Goal: Transaction & Acquisition: Purchase product/service

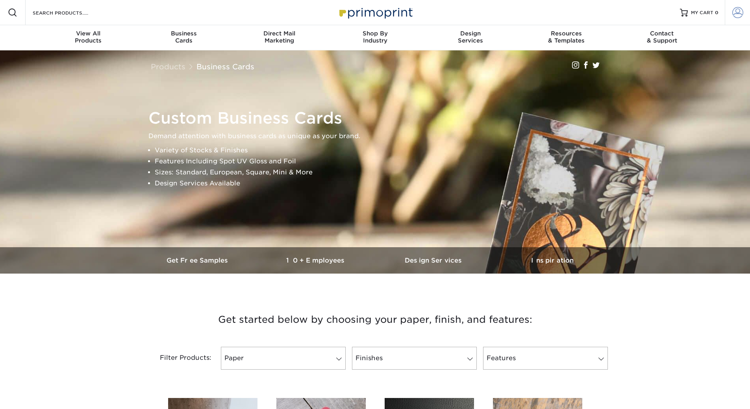
click at [737, 15] on span at bounding box center [738, 12] width 11 height 11
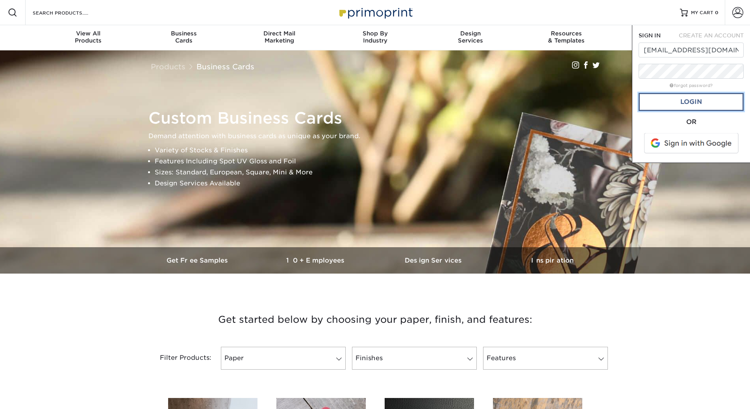
click at [688, 95] on link "Login" at bounding box center [691, 102] width 105 height 18
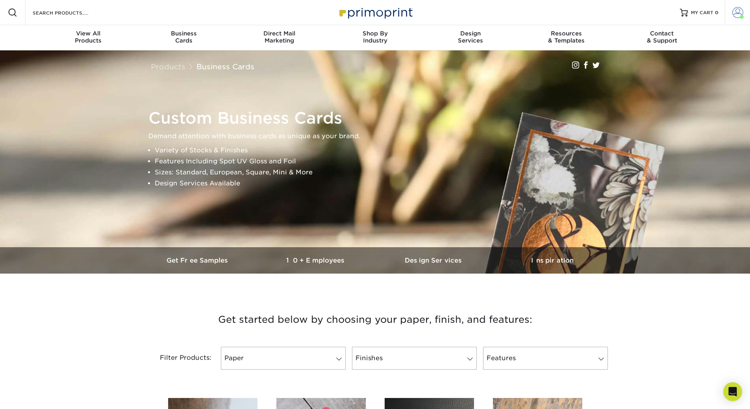
click at [741, 14] on span at bounding box center [738, 12] width 11 height 11
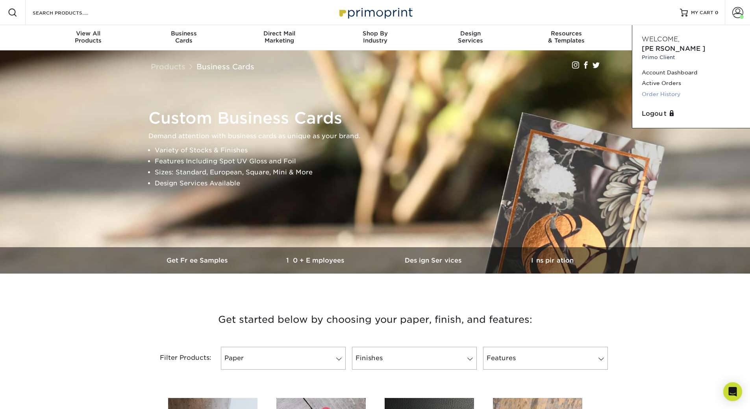
click at [659, 89] on link "Order History" at bounding box center [691, 94] width 99 height 11
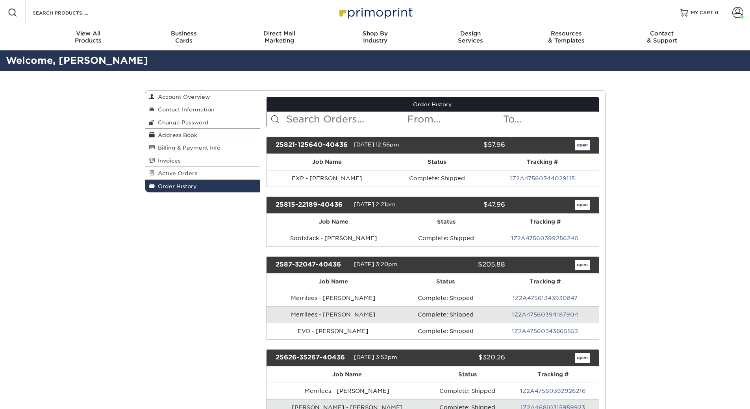
click at [306, 117] on input "text" at bounding box center [346, 119] width 121 height 15
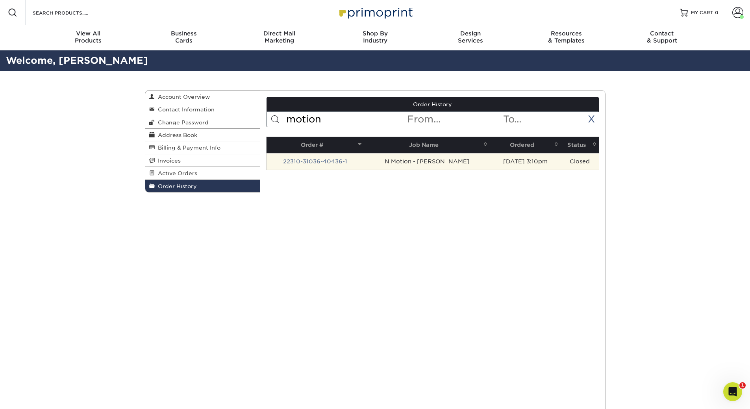
type input "motion"
click at [526, 166] on td "03/10/2022 3:10pm" at bounding box center [525, 161] width 71 height 17
click at [442, 165] on td "N Motion - S.Stuckey" at bounding box center [427, 161] width 126 height 17
click at [414, 165] on td "N Motion - S.Stuckey" at bounding box center [427, 161] width 126 height 17
click at [331, 163] on link "22310-31036-40436-1" at bounding box center [315, 161] width 64 height 6
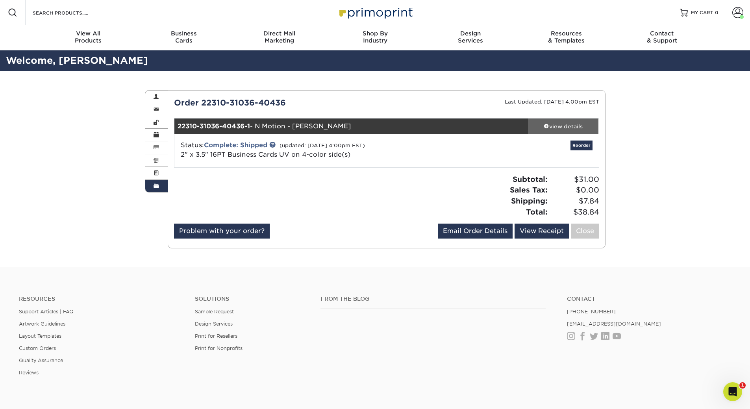
click at [552, 124] on div "view details" at bounding box center [563, 127] width 71 height 8
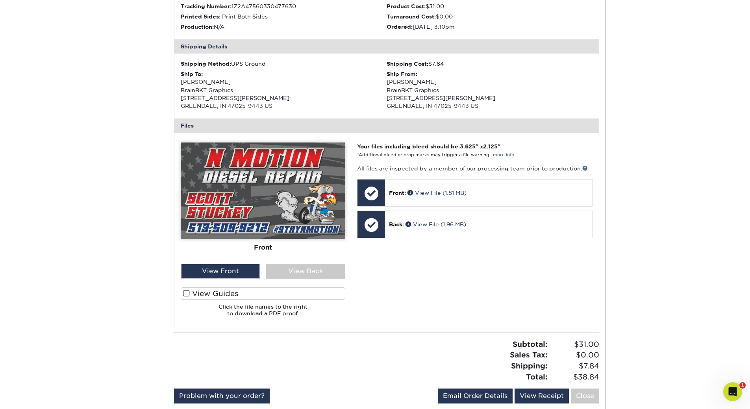
scroll to position [197, 0]
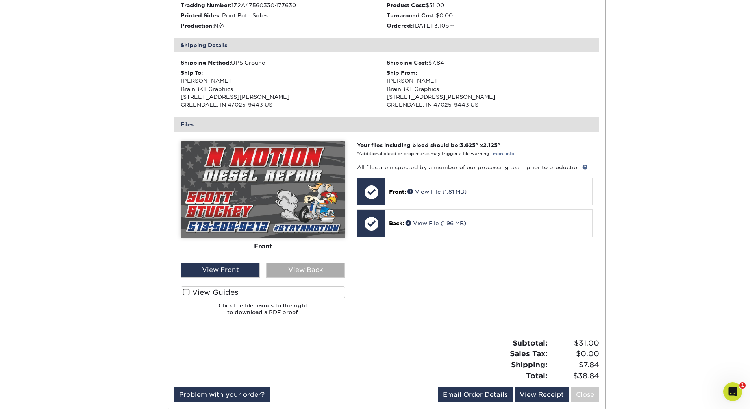
click at [299, 274] on div "View Back" at bounding box center [305, 270] width 79 height 15
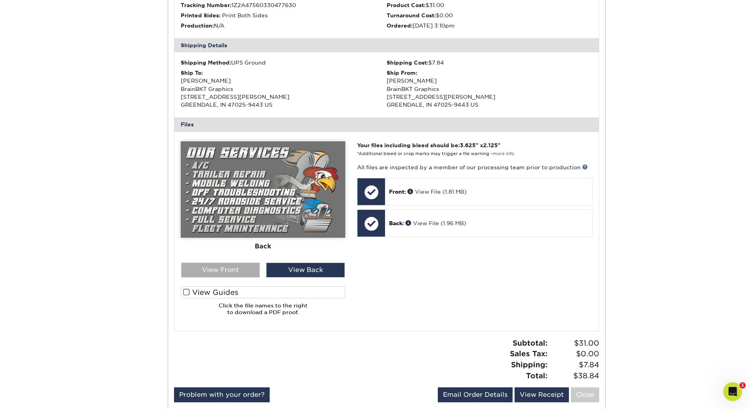
click at [210, 272] on div "View Front" at bounding box center [220, 270] width 79 height 15
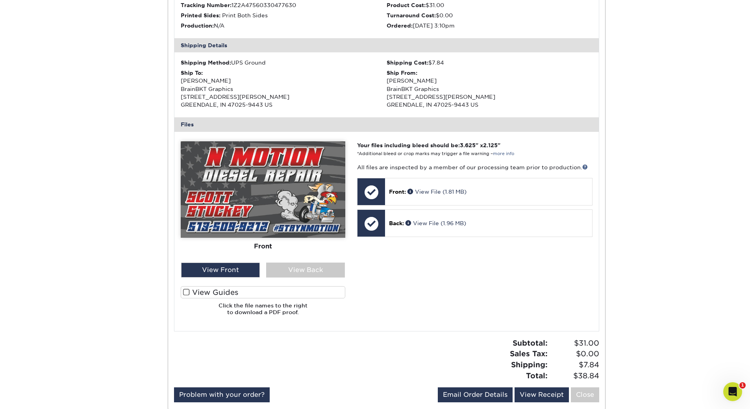
click at [188, 293] on span at bounding box center [186, 292] width 7 height 7
click at [0, 0] on input "View Guides" at bounding box center [0, 0] width 0 height 0
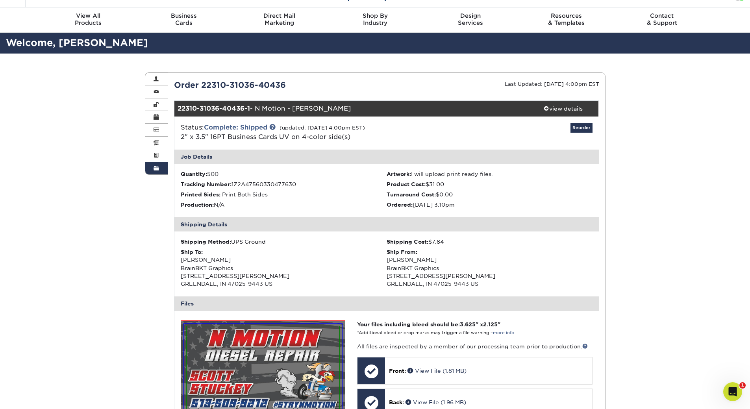
scroll to position [0, 0]
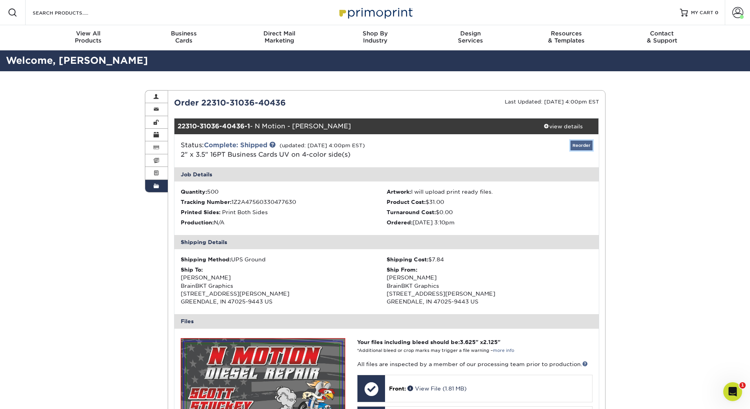
click at [583, 147] on link "Reorder" at bounding box center [582, 146] width 22 height 10
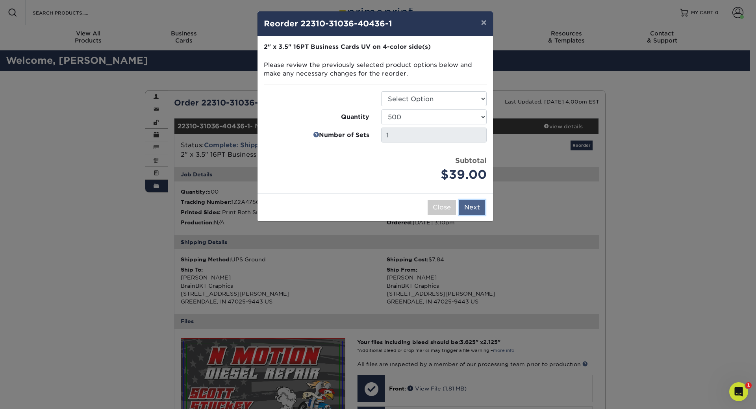
click at [475, 205] on button "Next" at bounding box center [472, 207] width 26 height 15
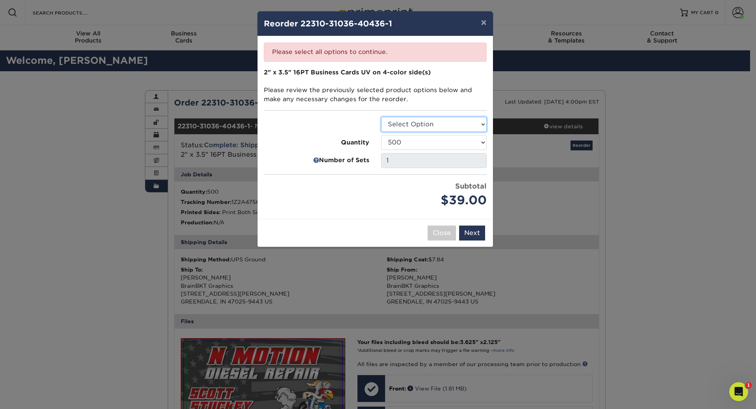
click at [428, 129] on select "Select Option Business Cards" at bounding box center [434, 124] width 106 height 15
select select "3b5148f1-0588-4f88-a218-97bcfdce65c1"
click at [381, 117] on select "Select Option Business Cards" at bounding box center [434, 124] width 106 height 15
click at [477, 236] on button "Next" at bounding box center [472, 233] width 26 height 15
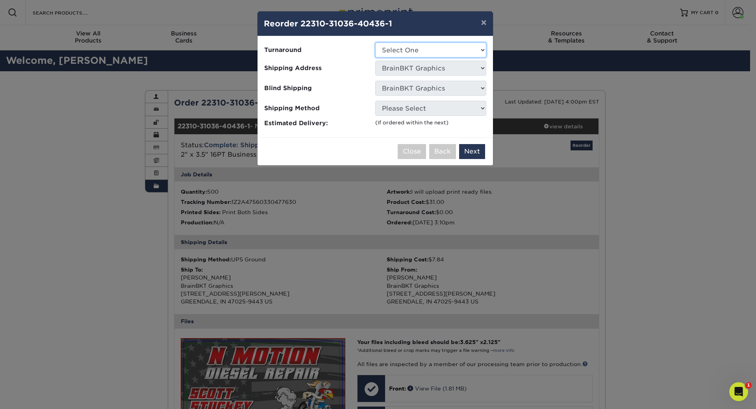
click at [407, 56] on select "Select One 2-4 Business Days 2 Day Next Business Day" at bounding box center [430, 50] width 111 height 15
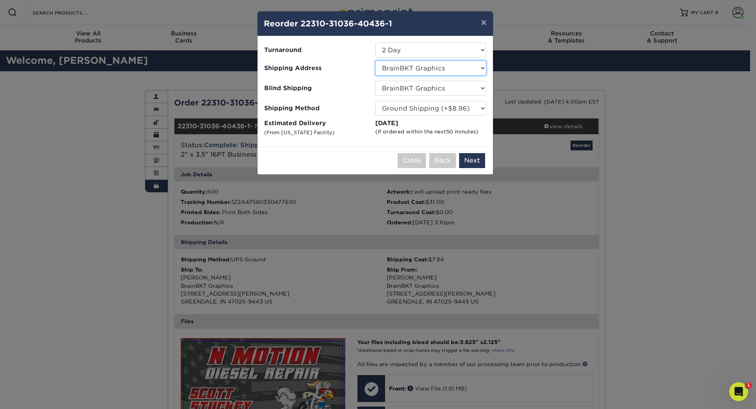
click at [394, 67] on select "Select One BrainBKT Graphics HOB - Block HOB - Lamle Neural Payments" at bounding box center [430, 68] width 111 height 15
click at [375, 61] on select "Select One BrainBKT Graphics HOB - Block HOB - Lamle Neural Payments" at bounding box center [430, 68] width 111 height 15
click at [399, 90] on select "No Blind Shipping BrainBKT Graphics HOB - Block HOB - Lamle Neural Payments" at bounding box center [430, 88] width 111 height 15
click at [375, 81] on select "No Blind Shipping BrainBKT Graphics HOB - Block HOB - Lamle Neural Payments" at bounding box center [430, 88] width 111 height 15
click at [402, 110] on select "Please Select Ground Shipping (+$8.96) 3 Day Shipping Service (+$18.68) 2 Day A…" at bounding box center [430, 108] width 111 height 15
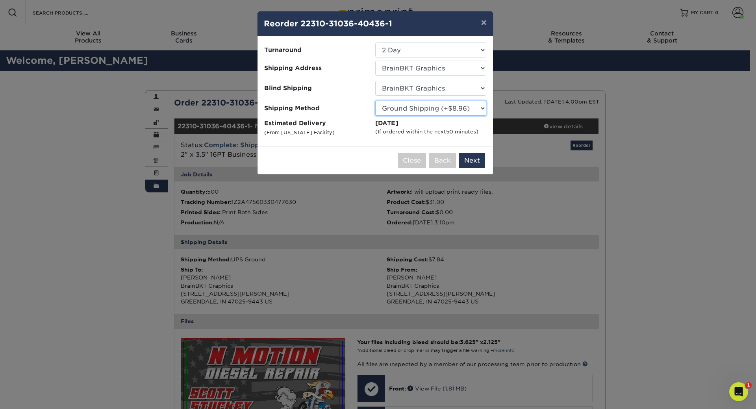
click at [402, 109] on select "Please Select Ground Shipping (+$8.96) 3 Day Shipping Service (+$18.68) 2 Day A…" at bounding box center [430, 108] width 111 height 15
click at [396, 54] on select "Select One 2-4 Business Days 2 Day Next Business Day" at bounding box center [430, 50] width 111 height 15
select select "a162d423-fc7d-4fa3-8a25-7602e5a6d5e2"
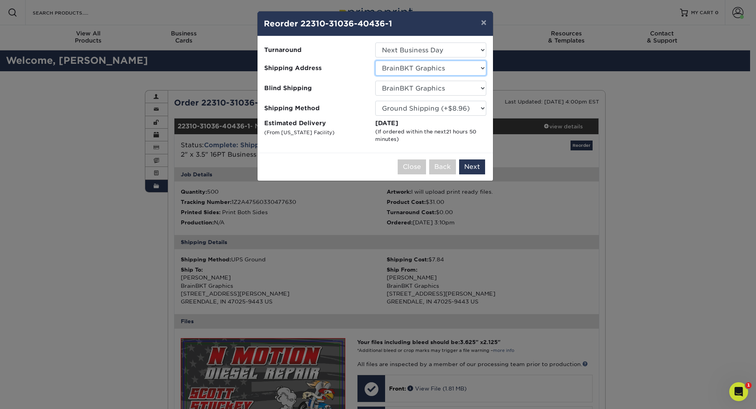
click at [389, 69] on select "Select One BrainBKT Graphics HOB - Block HOB - Lamle Neural Payments" at bounding box center [430, 68] width 111 height 15
click at [375, 61] on select "Select One BrainBKT Graphics HOB - Block HOB - Lamle Neural Payments" at bounding box center [430, 68] width 111 height 15
click at [472, 166] on button "Next" at bounding box center [472, 167] width 26 height 15
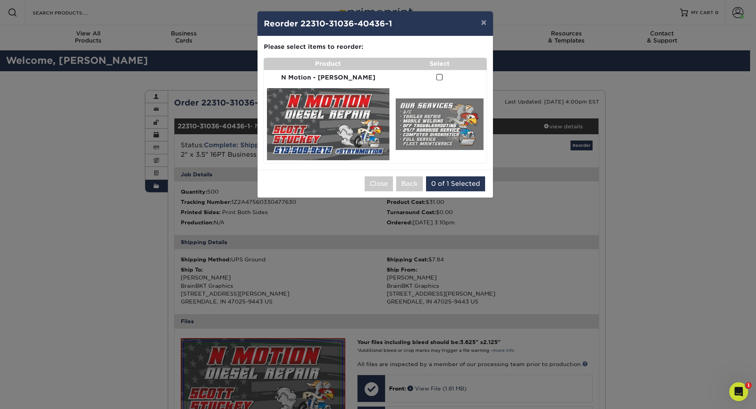
click at [437, 77] on span at bounding box center [440, 77] width 7 height 7
click at [0, 0] on input "checkbox" at bounding box center [0, 0] width 0 height 0
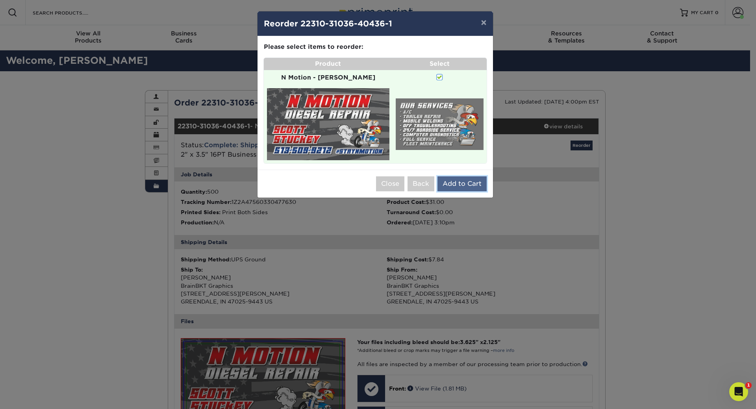
click at [451, 176] on button "Add to Cart" at bounding box center [462, 183] width 49 height 15
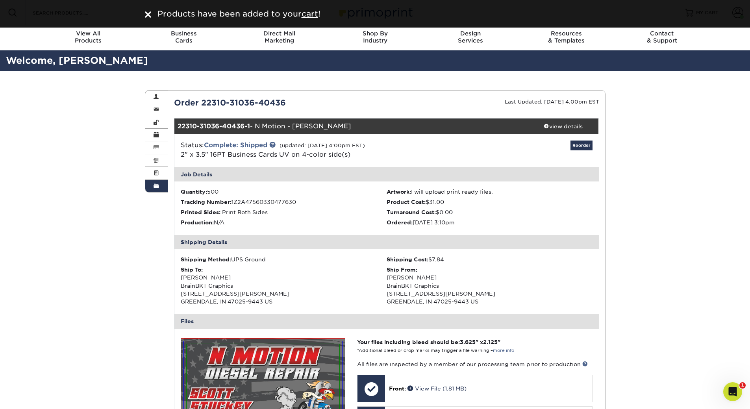
click at [149, 14] on img at bounding box center [148, 14] width 6 height 6
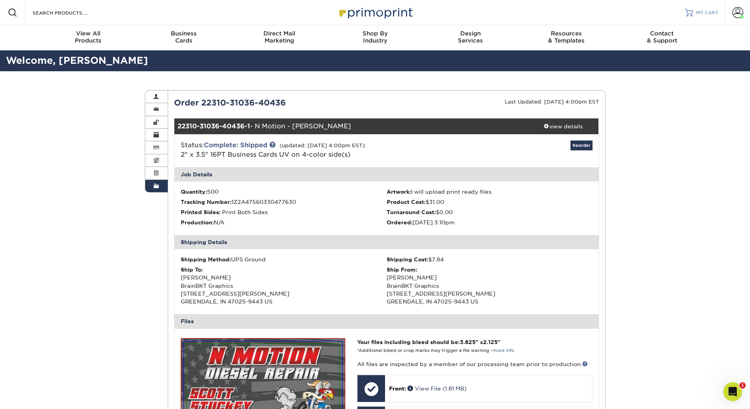
click at [708, 11] on span "MY CART" at bounding box center [708, 12] width 22 height 7
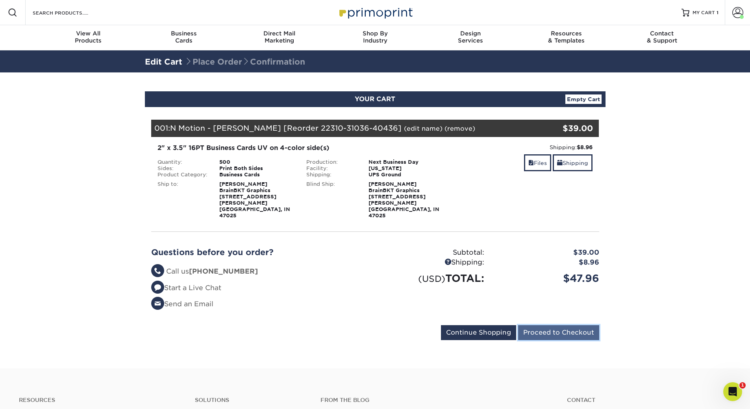
click at [561, 325] on input "Proceed to Checkout" at bounding box center [558, 332] width 81 height 15
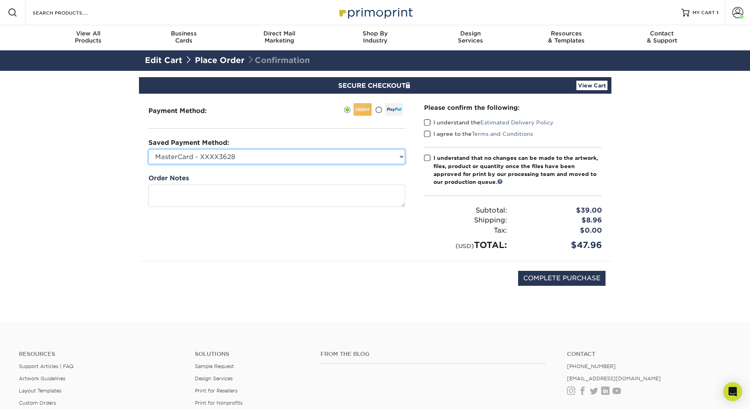
click at [234, 159] on select "MasterCard - XXXX3628 Visa - XXXX7344 MasterCard - XXXX3079 New Credit Card" at bounding box center [277, 156] width 257 height 15
select select
click at [149, 149] on select "MasterCard - XXXX3628 Visa - XXXX7344 MasterCard - XXXX3079 New Credit Card" at bounding box center [277, 156] width 257 height 15
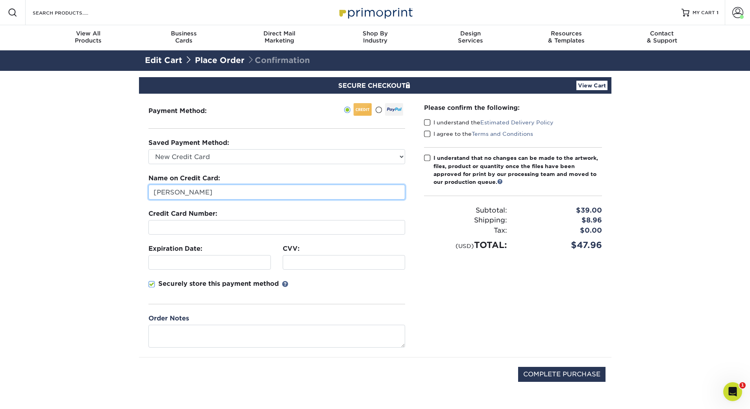
click at [180, 193] on input "[PERSON_NAME]" at bounding box center [277, 192] width 257 height 15
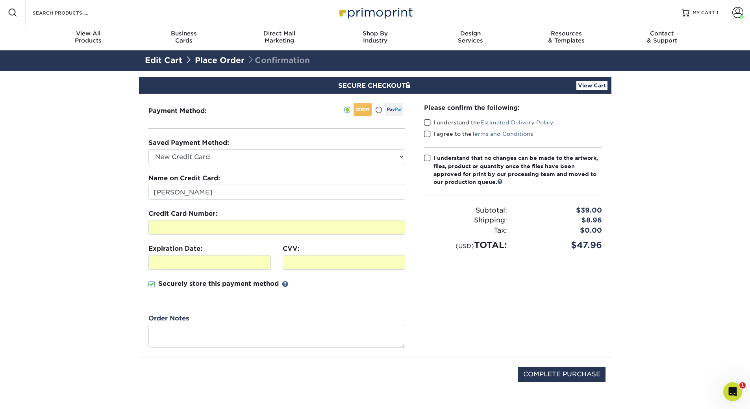
click at [428, 124] on span at bounding box center [427, 122] width 7 height 7
click at [0, 0] on input "I understand the Estimated Delivery Policy" at bounding box center [0, 0] width 0 height 0
click at [430, 133] on span at bounding box center [427, 133] width 7 height 7
click at [0, 0] on input "I agree to the Terms and Conditions" at bounding box center [0, 0] width 0 height 0
click at [427, 156] on span at bounding box center [427, 157] width 7 height 7
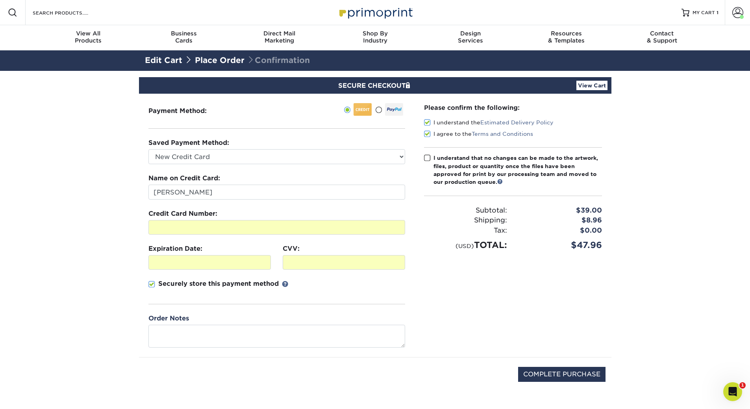
click at [0, 0] on input "I understand that no changes can be made to the artwork, files, product or quan…" at bounding box center [0, 0] width 0 height 0
click at [561, 377] on input "COMPLETE PURCHASE" at bounding box center [561, 374] width 87 height 15
type input "PROCESSING, PLEASE WAIT..."
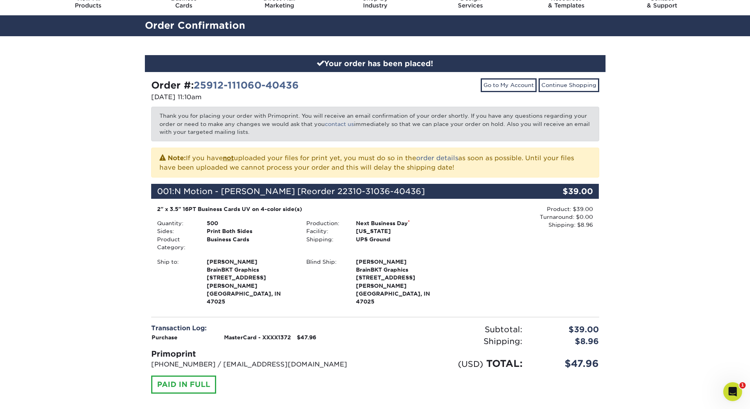
scroll to position [30, 0]
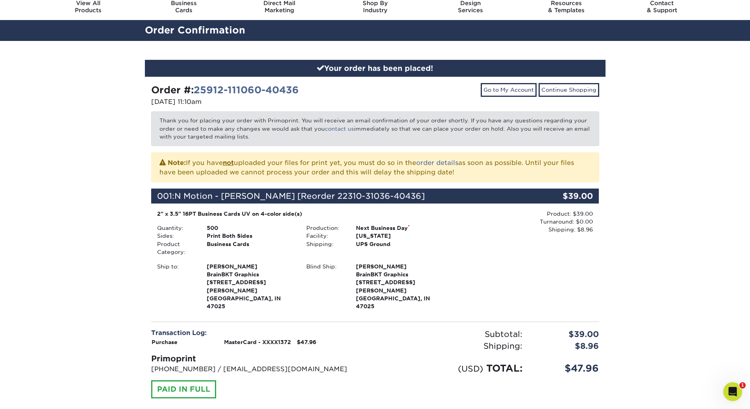
click at [628, 256] on div "Your order has been placed! Order #: 25912-111060-40436 [DATE] 11:10am Go to My…" at bounding box center [375, 249] width 750 height 417
click at [672, 154] on div "Your order has been placed! Order #: 25912-111060-40436 09/12/2025 11:10am Go t…" at bounding box center [375, 249] width 750 height 417
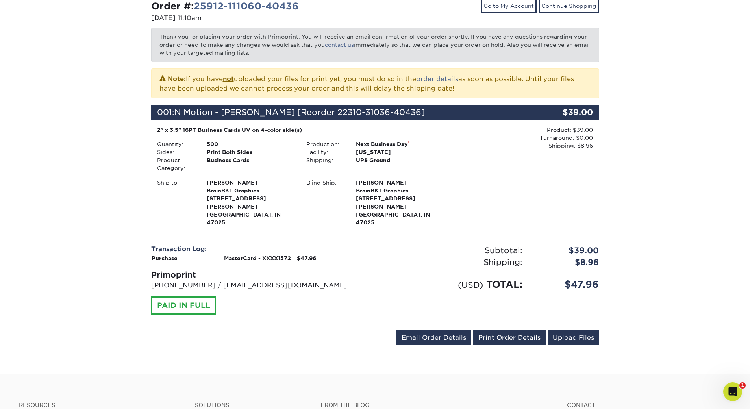
scroll to position [0, 0]
